Goal: Check status: Check status

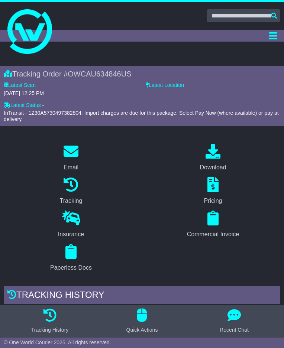
click at [47, 32] on div "Dashboard Quote/Book Domestic International Saved Quotes Drafts Domestic Quote …" at bounding box center [142, 36] width 284 height 12
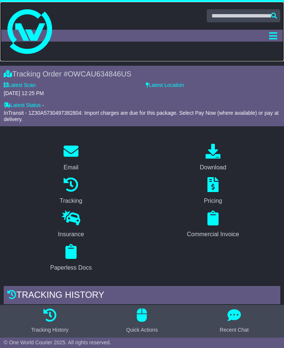
click at [30, 49] on img at bounding box center [29, 31] width 45 height 45
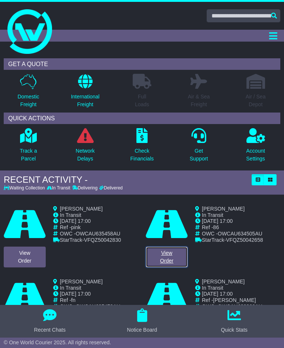
click at [168, 253] on link "View Order" at bounding box center [167, 257] width 42 height 21
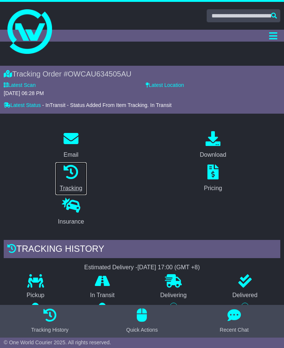
click at [75, 177] on icon at bounding box center [71, 172] width 15 height 15
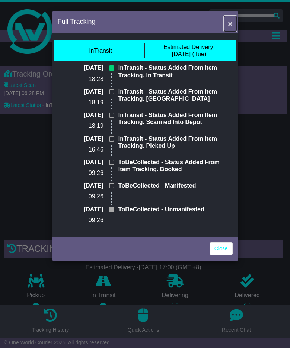
click at [233, 21] on button "×" at bounding box center [230, 23] width 12 height 15
